Goal: Task Accomplishment & Management: Use online tool/utility

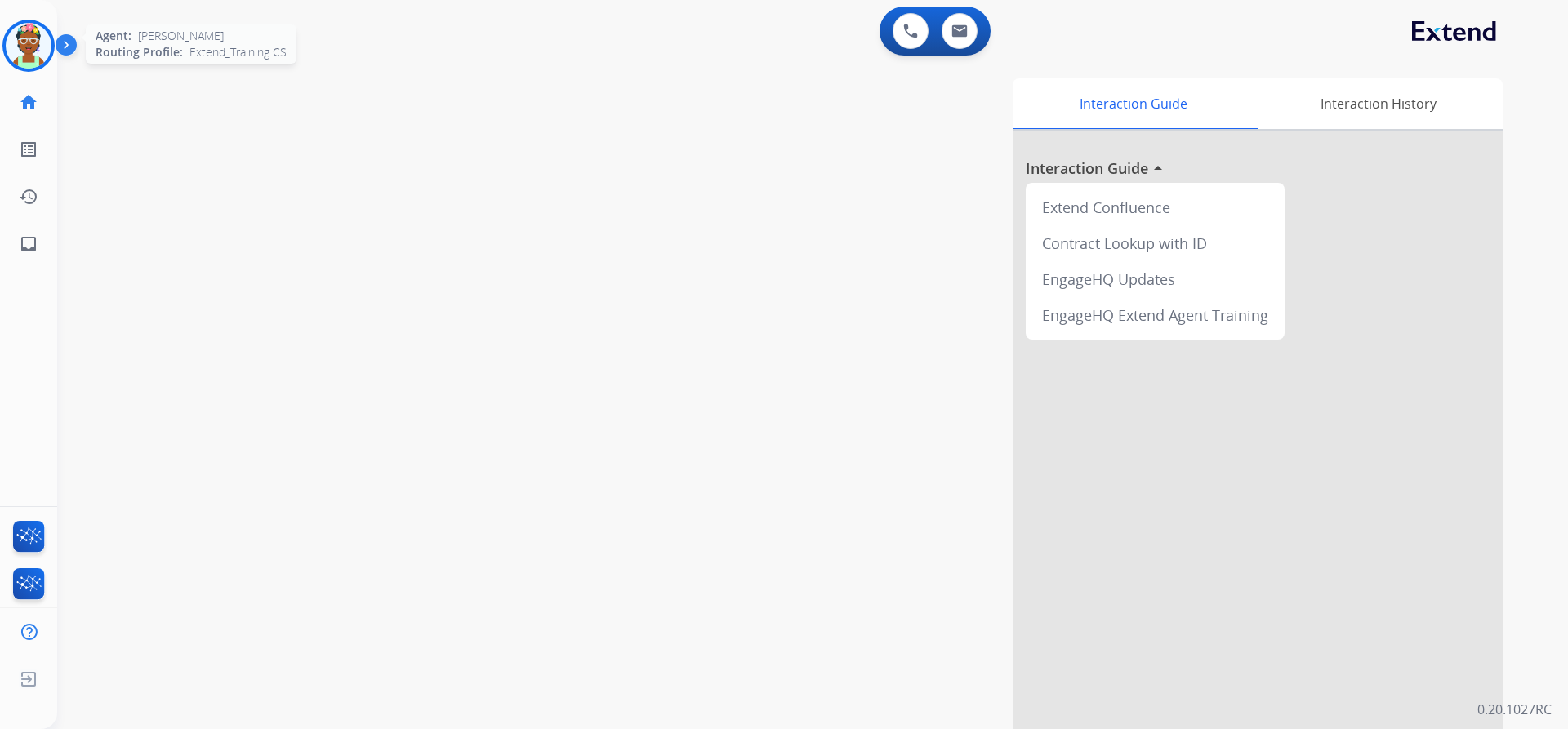
click at [3, 46] on div at bounding box center [28, 45] width 52 height 52
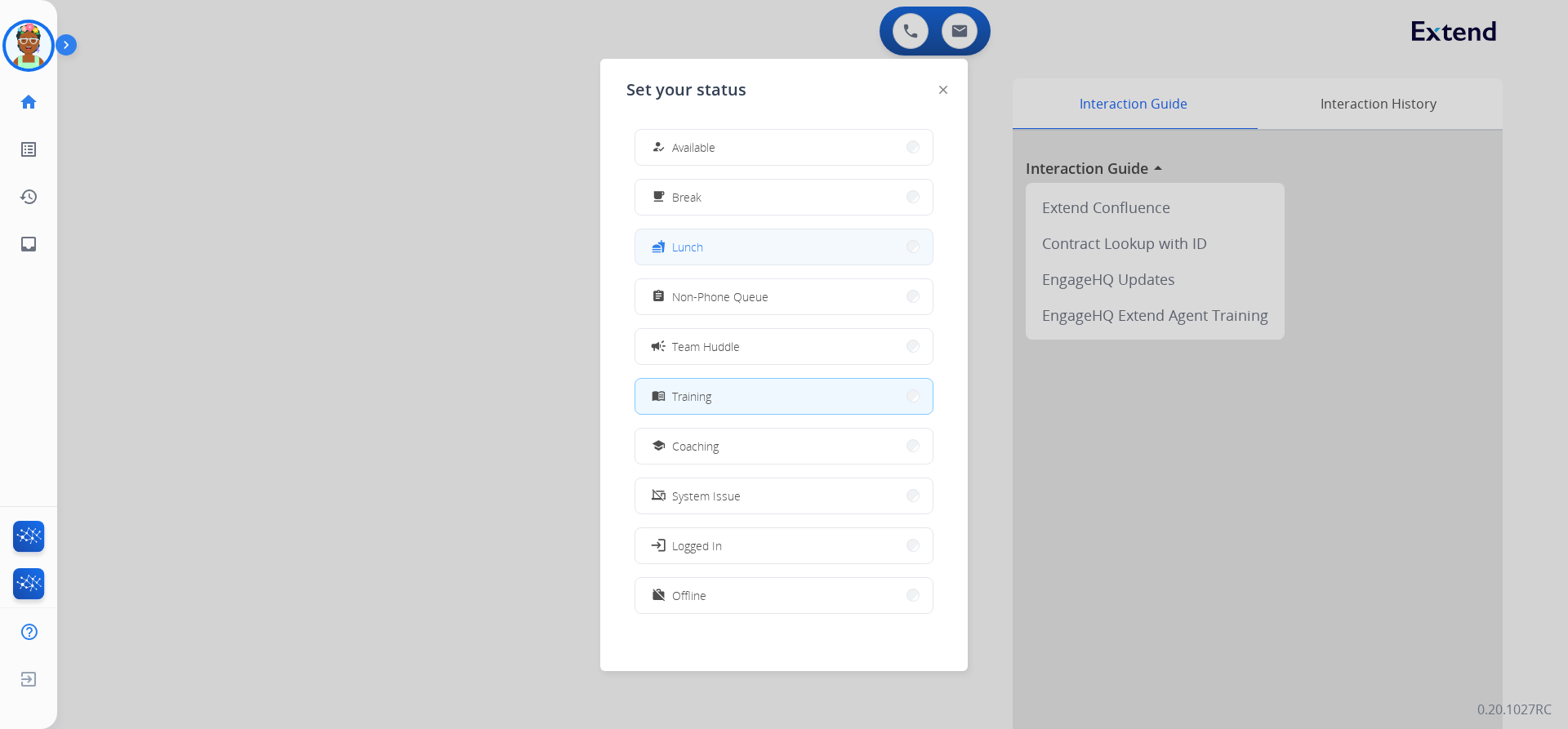
click at [692, 257] on button "fastfood Lunch" at bounding box center [784, 247] width 297 height 36
